Goal: Task Accomplishment & Management: Use online tool/utility

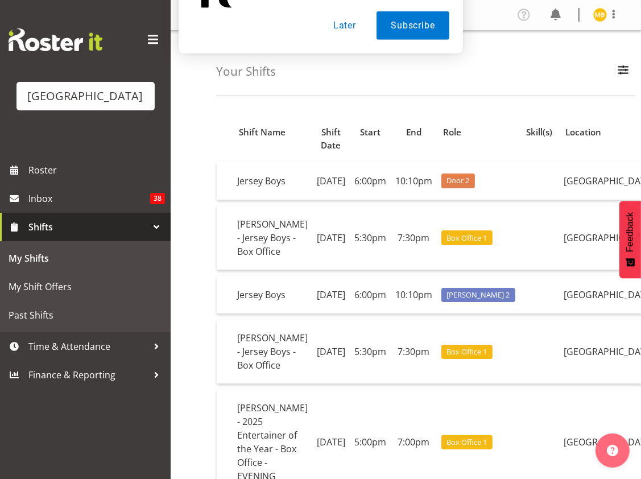
click at [344, 75] on button "Later" at bounding box center [344, 73] width 51 height 28
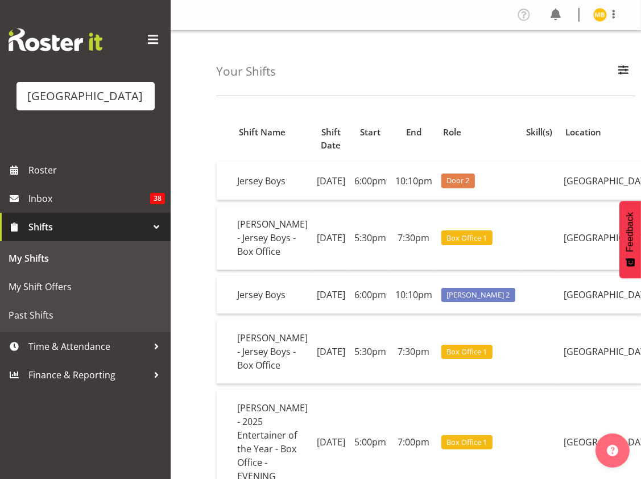
click at [392, 199] on td "10:10pm" at bounding box center [413, 180] width 46 height 38
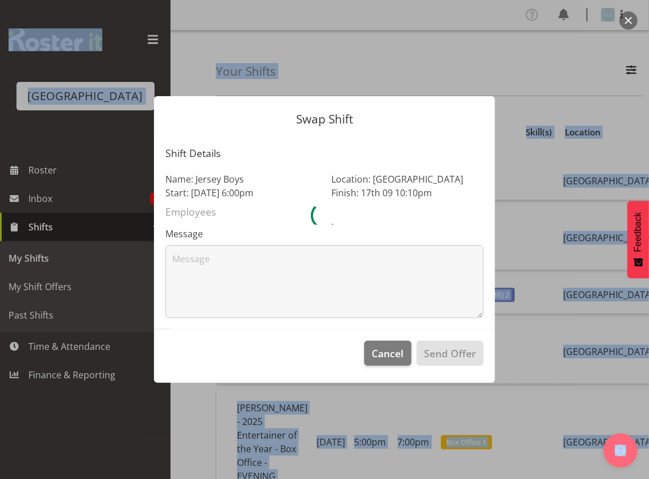
click at [392, 213] on div at bounding box center [324, 215] width 318 height 18
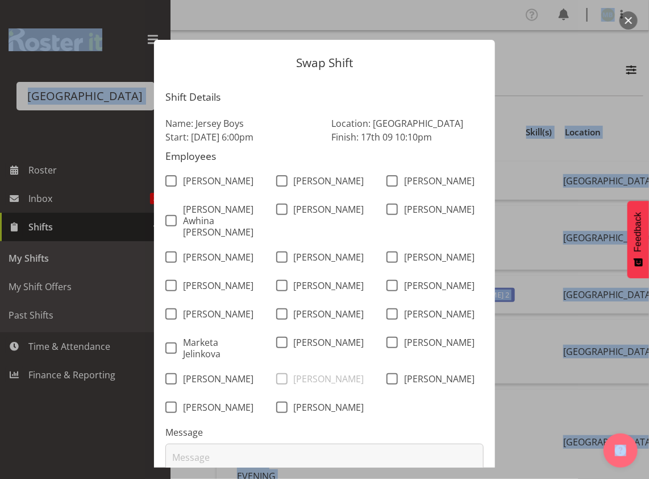
click at [169, 401] on span at bounding box center [170, 406] width 11 height 11
click at [169, 404] on input "Tommy Shorter" at bounding box center [168, 407] width 7 height 7
checkbox input "true"
drag, startPoint x: 168, startPoint y: 250, endPoint x: 167, endPoint y: 213, distance: 37.0
click at [167, 213] on div "Alec Were Alex Freeman Amanda Clark Bobby-Lea Awhina Cassidy Chris Darlington C…" at bounding box center [325, 295] width 332 height 255
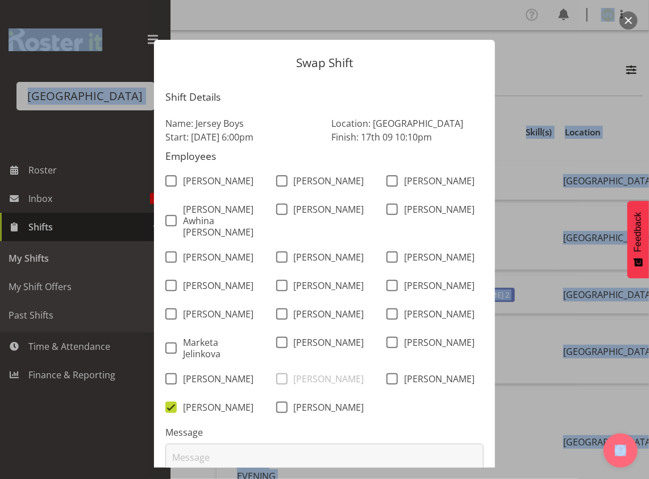
click at [167, 215] on span at bounding box center [170, 220] width 11 height 11
click at [167, 217] on input "Bobby-Lea Awhina Cassidy" at bounding box center [168, 220] width 7 height 7
checkbox input "true"
click at [277, 211] on span at bounding box center [281, 208] width 11 height 11
click at [277, 211] on input "Chris Darlington" at bounding box center [279, 209] width 7 height 7
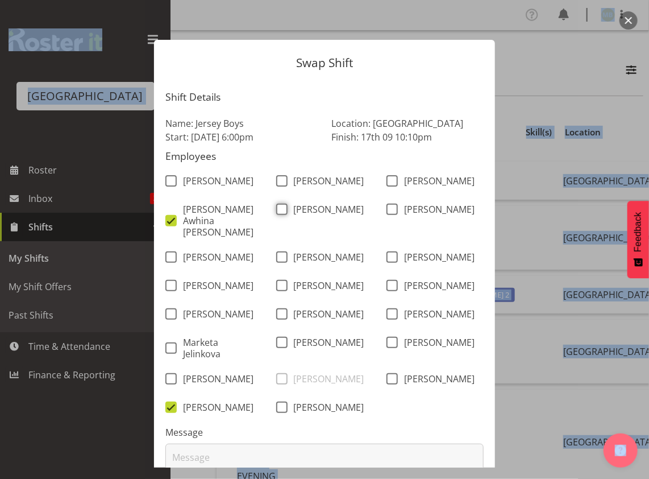
checkbox input "true"
click at [276, 280] on span at bounding box center [281, 285] width 11 height 11
click at [276, 282] on input "Jacinta Derriman" at bounding box center [279, 285] width 7 height 7
checkbox input "true"
click at [276, 313] on span at bounding box center [281, 313] width 11 height 11
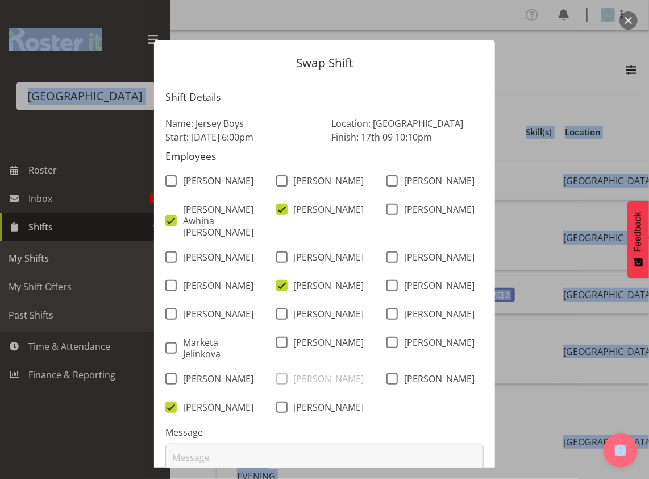
click at [276, 313] on input "Kelly Shepherd" at bounding box center [279, 313] width 7 height 7
checkbox input "true"
click at [278, 345] on span at bounding box center [281, 341] width 11 height 11
click at [278, 345] on input "Michelle Englehardt" at bounding box center [279, 342] width 7 height 7
checkbox input "true"
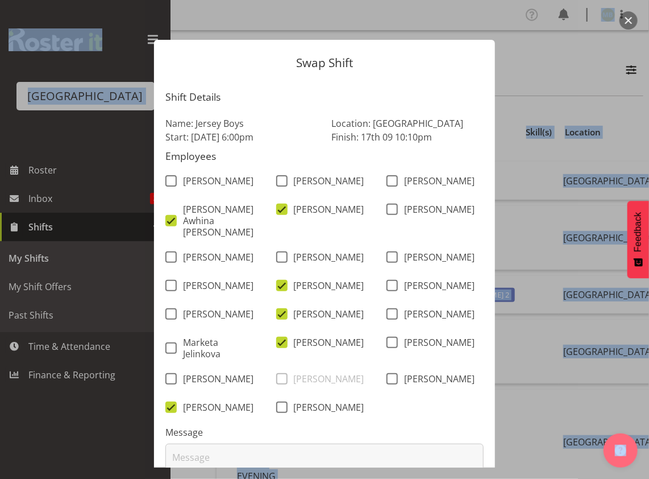
click at [386, 309] on span at bounding box center [391, 313] width 11 height 11
click at [386, 310] on input "Lisa Camplin" at bounding box center [389, 313] width 7 height 7
checkbox input "true"
click at [388, 282] on span at bounding box center [391, 285] width 11 height 11
click at [388, 282] on input "Jordan Sanft" at bounding box center [389, 285] width 7 height 7
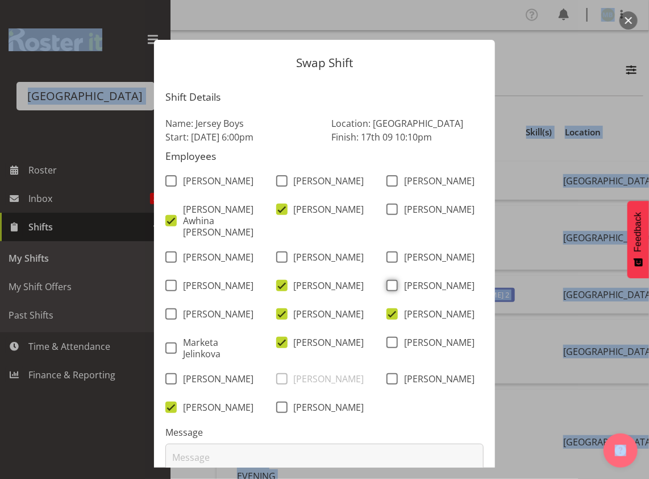
checkbox input "true"
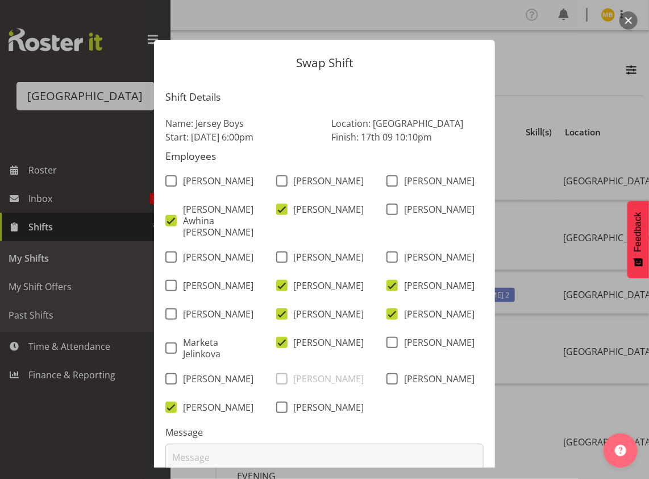
click at [386, 244] on div "Elea Hargreaves" at bounding box center [435, 258] width 111 height 28
click at [388, 212] on span at bounding box center [391, 208] width 11 height 11
click at [388, 212] on input "Ciska Vogelzang" at bounding box center [389, 209] width 7 height 7
checkbox input "true"
click at [389, 251] on span at bounding box center [391, 256] width 11 height 11
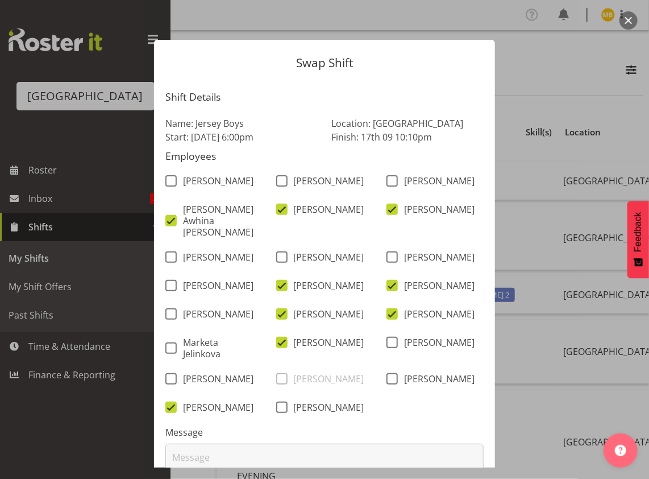
click at [389, 253] on input "Elea Hargreaves" at bounding box center [389, 256] width 7 height 7
checkbox input "true"
click at [386, 180] on span at bounding box center [391, 180] width 11 height 11
click at [386, 180] on input "Amanda Clark" at bounding box center [389, 180] width 7 height 7
checkbox input "true"
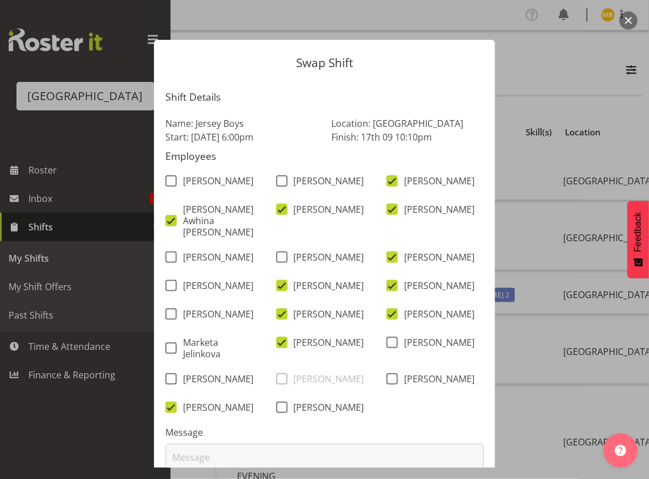
click at [166, 284] on span at bounding box center [170, 285] width 11 height 11
click at [166, 284] on input "Heather Powell" at bounding box center [168, 285] width 7 height 7
checkbox input "true"
click at [166, 313] on span at bounding box center [170, 313] width 11 height 11
click at [166, 313] on input "Katherine Madill" at bounding box center [168, 313] width 7 height 7
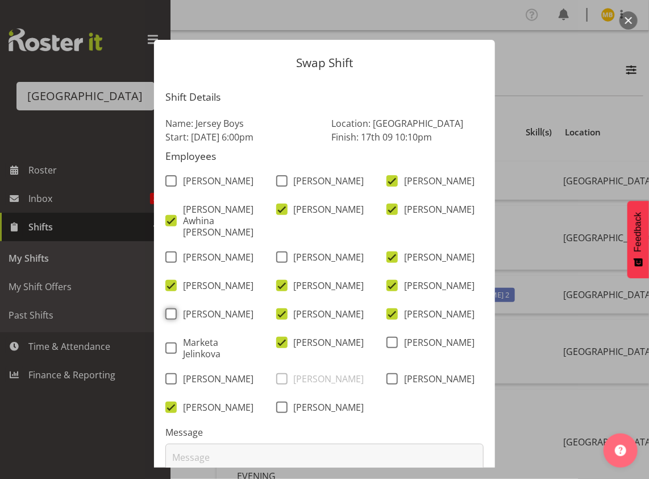
checkbox input "true"
click at [277, 413] on span at bounding box center [281, 406] width 11 height 11
click at [277, 411] on input "Valerie Donaldson" at bounding box center [279, 407] width 7 height 7
checkbox input "true"
click at [386, 377] on span at bounding box center [391, 378] width 11 height 11
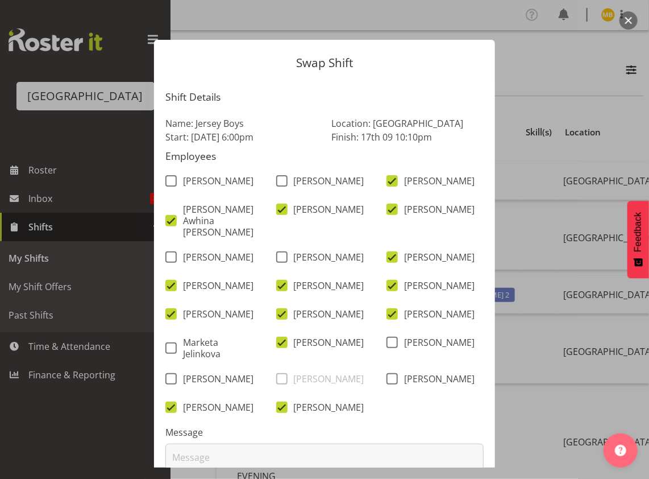
click at [386, 377] on input "Sumner Raos" at bounding box center [389, 378] width 7 height 7
checkbox input "true"
click at [280, 181] on span at bounding box center [281, 180] width 11 height 11
click at [280, 181] on input "Alex Freeman" at bounding box center [279, 180] width 7 height 7
click at [278, 185] on span at bounding box center [281, 180] width 11 height 11
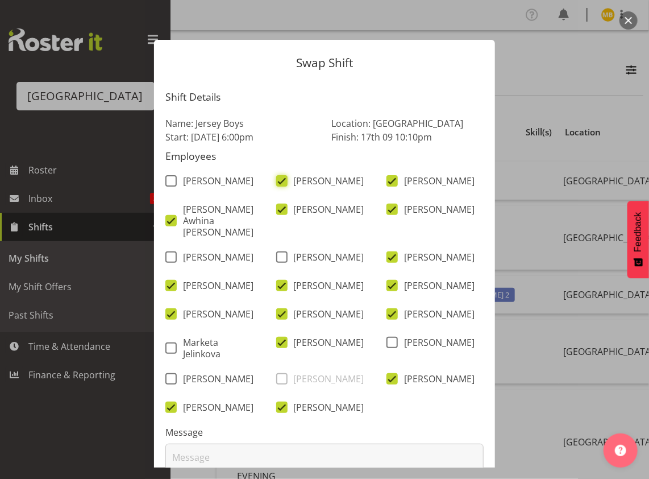
click at [278, 185] on input "Alex Freeman" at bounding box center [279, 180] width 7 height 7
checkbox input "false"
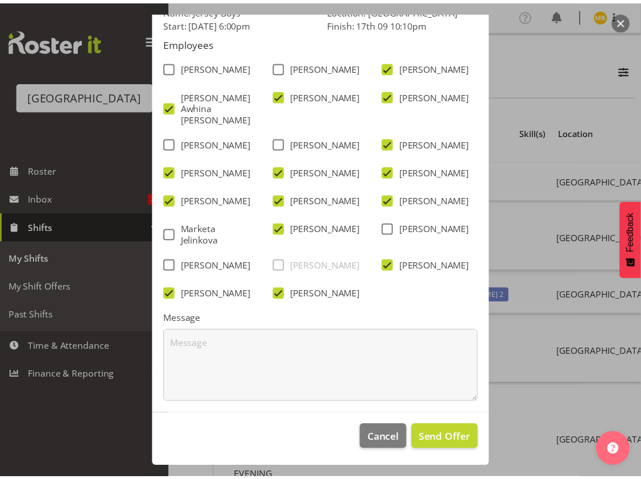
scroll to position [119, 0]
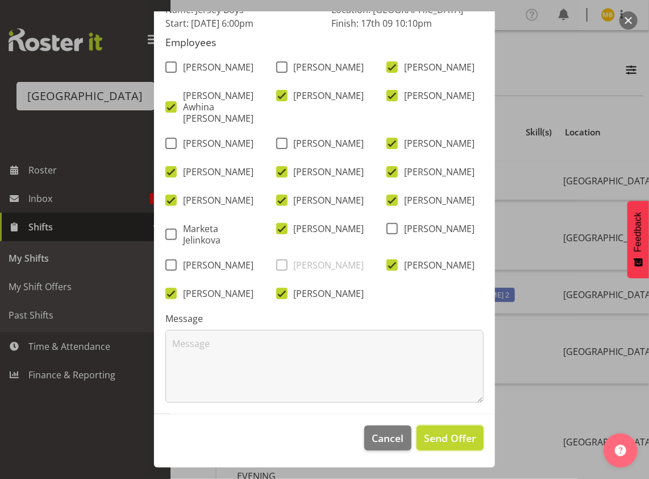
click at [448, 442] on span "Send Offer" at bounding box center [450, 437] width 52 height 15
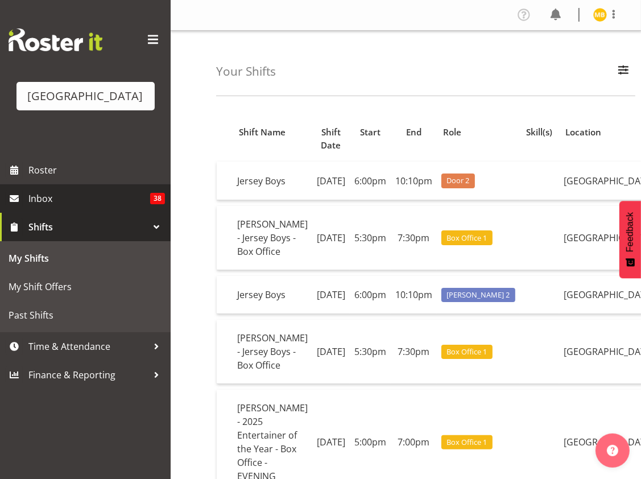
click at [72, 207] on span "Inbox" at bounding box center [89, 198] width 122 height 17
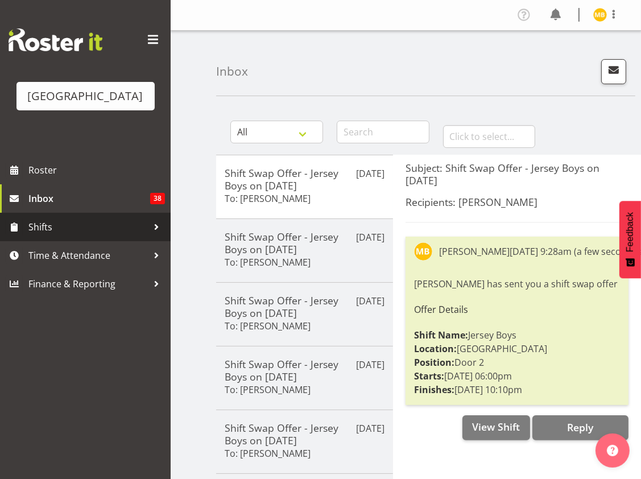
click at [41, 235] on span "Shifts" at bounding box center [87, 226] width 119 height 17
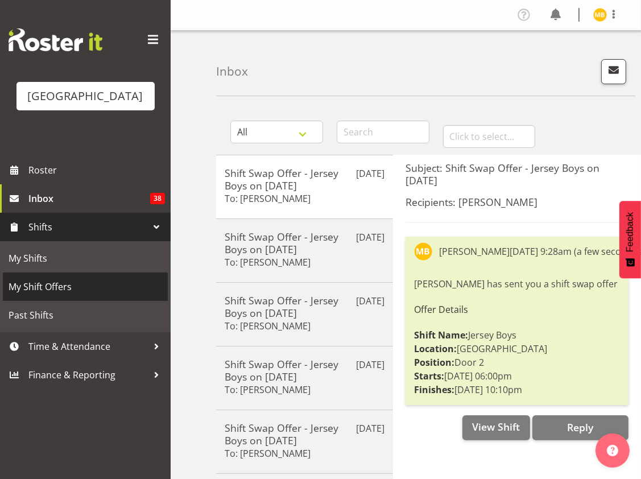
click at [36, 295] on span "My Shift Offers" at bounding box center [85, 286] width 153 height 17
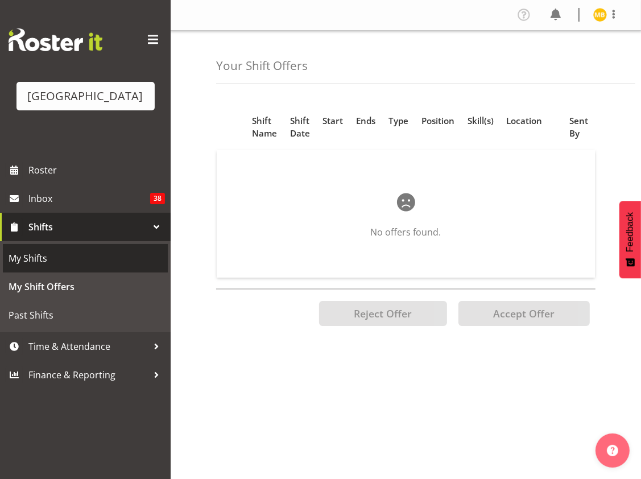
click at [51, 267] on span "My Shifts" at bounding box center [85, 258] width 153 height 17
